Goal: Check status: Check status

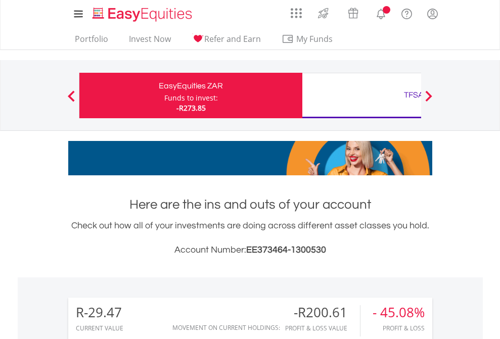
scroll to position [97, 159]
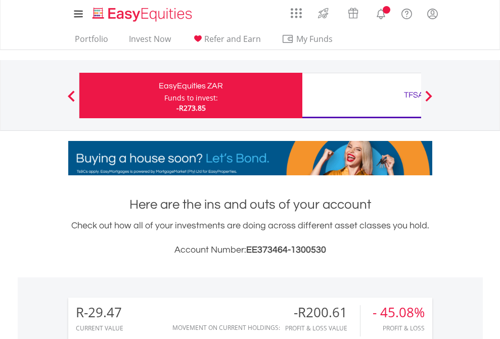
click at [164, 96] on div "Funds to invest:" at bounding box center [191, 98] width 54 height 10
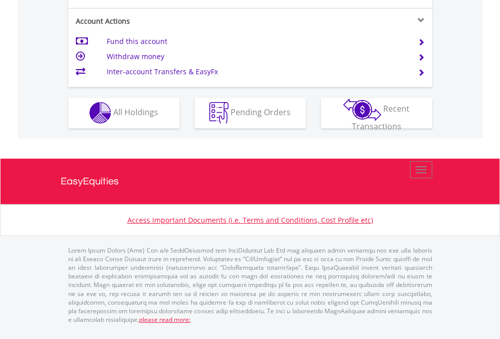
scroll to position [945, 0]
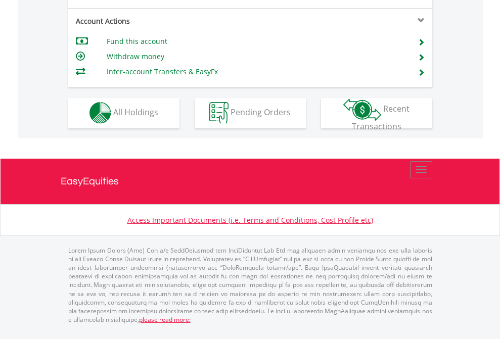
scroll to position [945, 0]
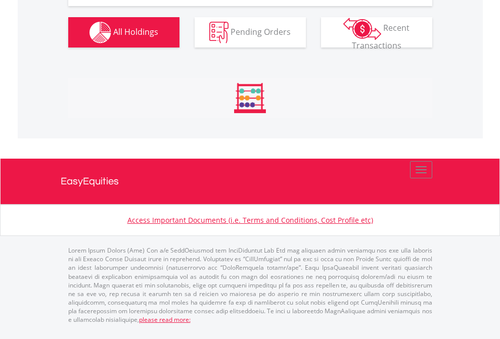
scroll to position [97, 159]
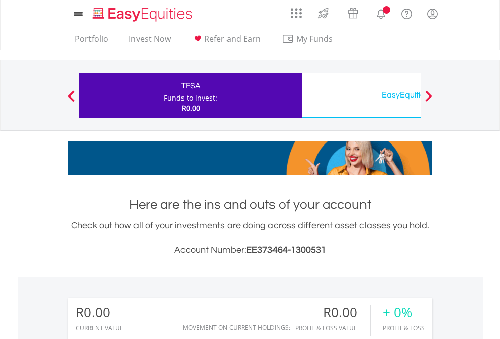
scroll to position [97, 159]
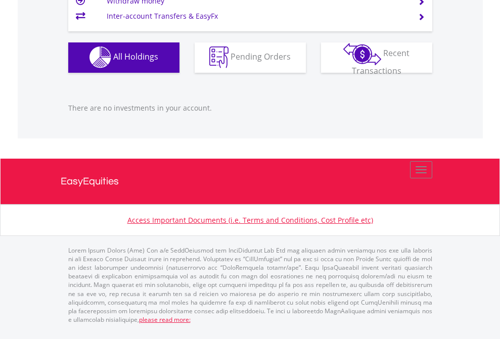
scroll to position [1001, 0]
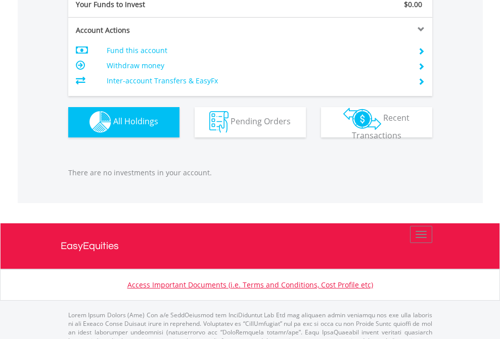
scroll to position [1001, 0]
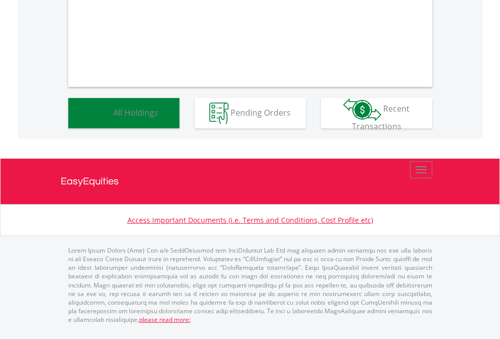
click at [113, 118] on span "All Holdings" at bounding box center [135, 112] width 45 height 11
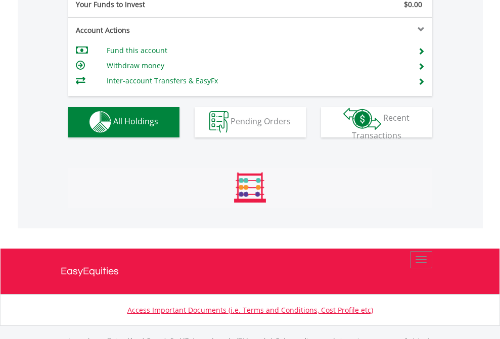
scroll to position [1001, 0]
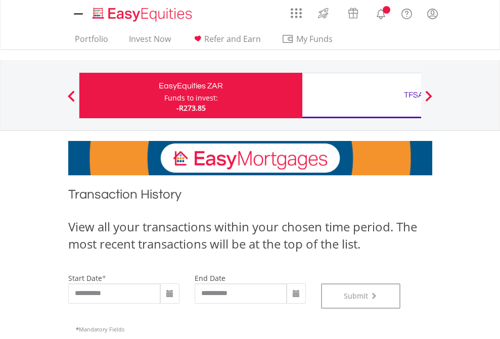
scroll to position [410, 0]
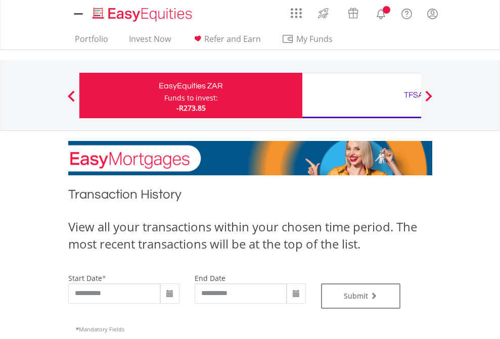
click at [361, 96] on div "TFSA" at bounding box center [413, 95] width 211 height 14
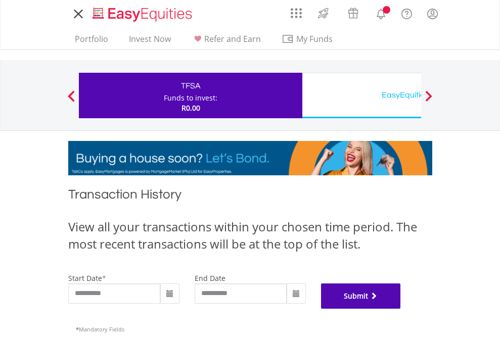
click at [401, 309] on button "Submit" at bounding box center [361, 296] width 80 height 25
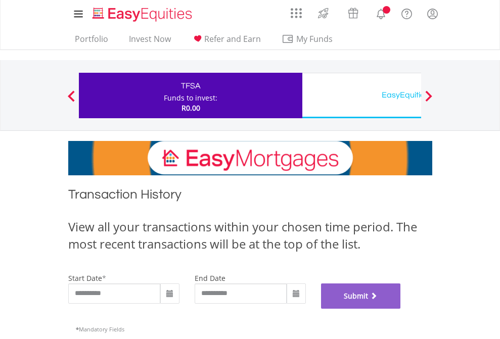
scroll to position [410, 0]
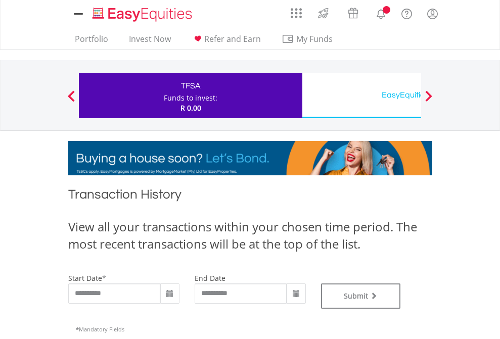
click at [361, 96] on div "EasyEquities USD" at bounding box center [413, 95] width 211 height 14
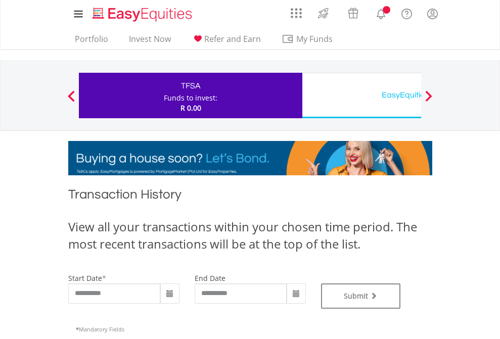
type input "**********"
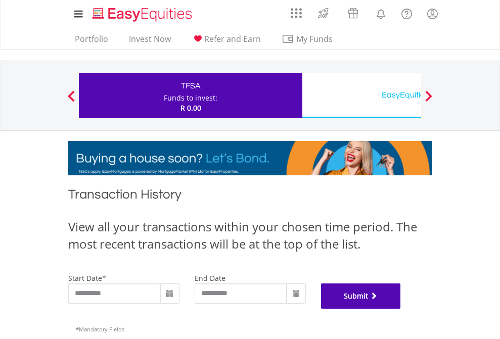
click at [401, 309] on button "Submit" at bounding box center [361, 296] width 80 height 25
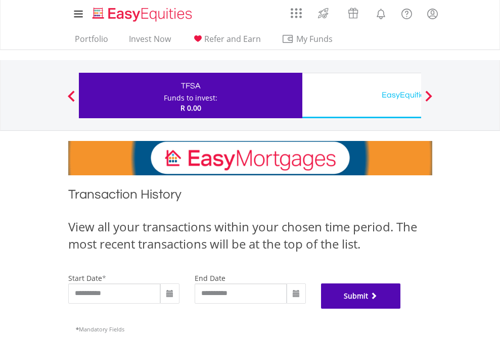
scroll to position [410, 0]
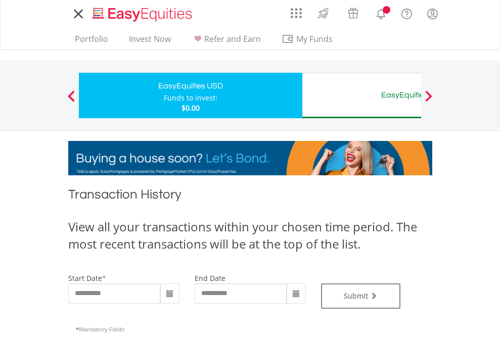
click at [361, 96] on div "EasyEquities AUD" at bounding box center [413, 95] width 211 height 14
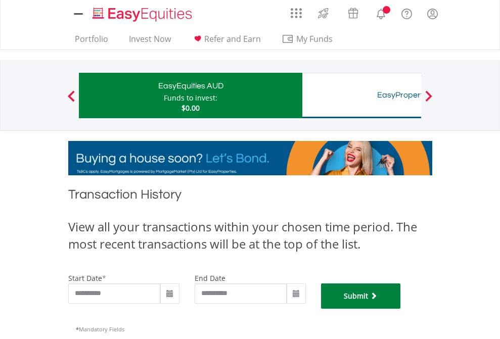
click at [401, 309] on button "Submit" at bounding box center [361, 296] width 80 height 25
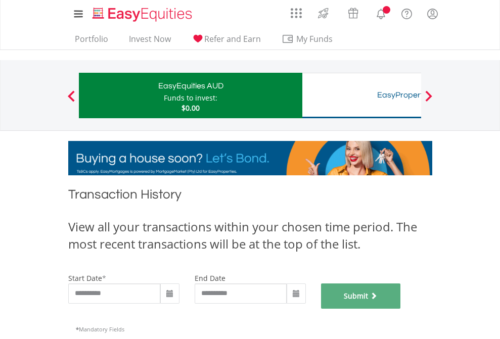
scroll to position [410, 0]
